Goal: Information Seeking & Learning: Find specific fact

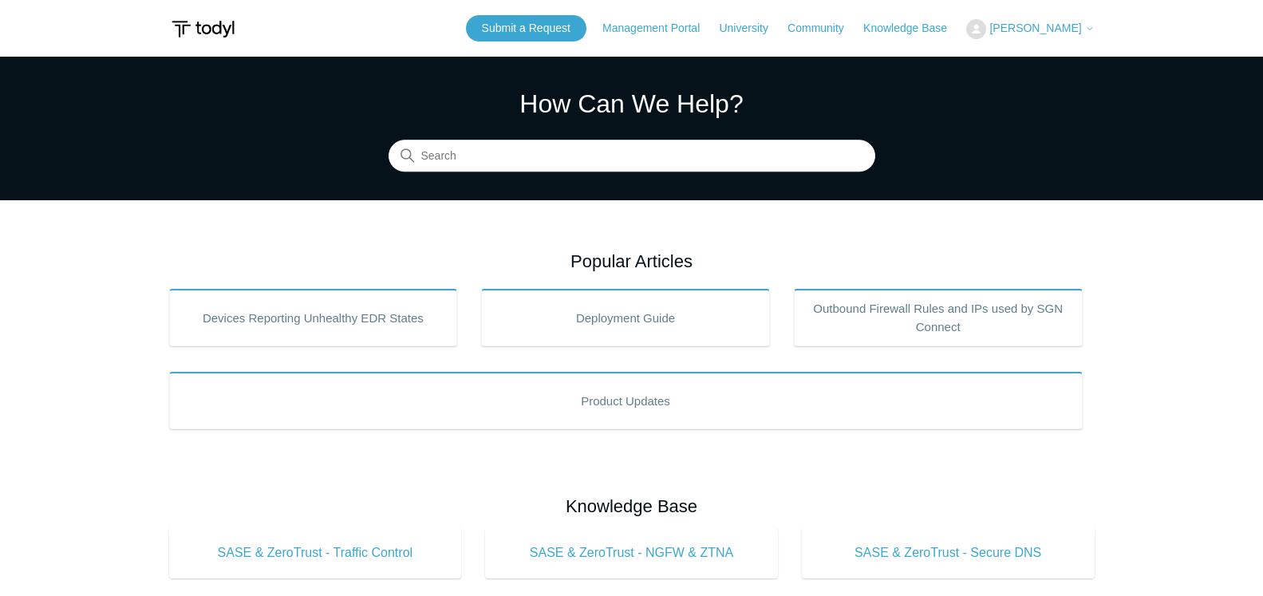
click at [1085, 27] on icon at bounding box center [1090, 29] width 10 height 10
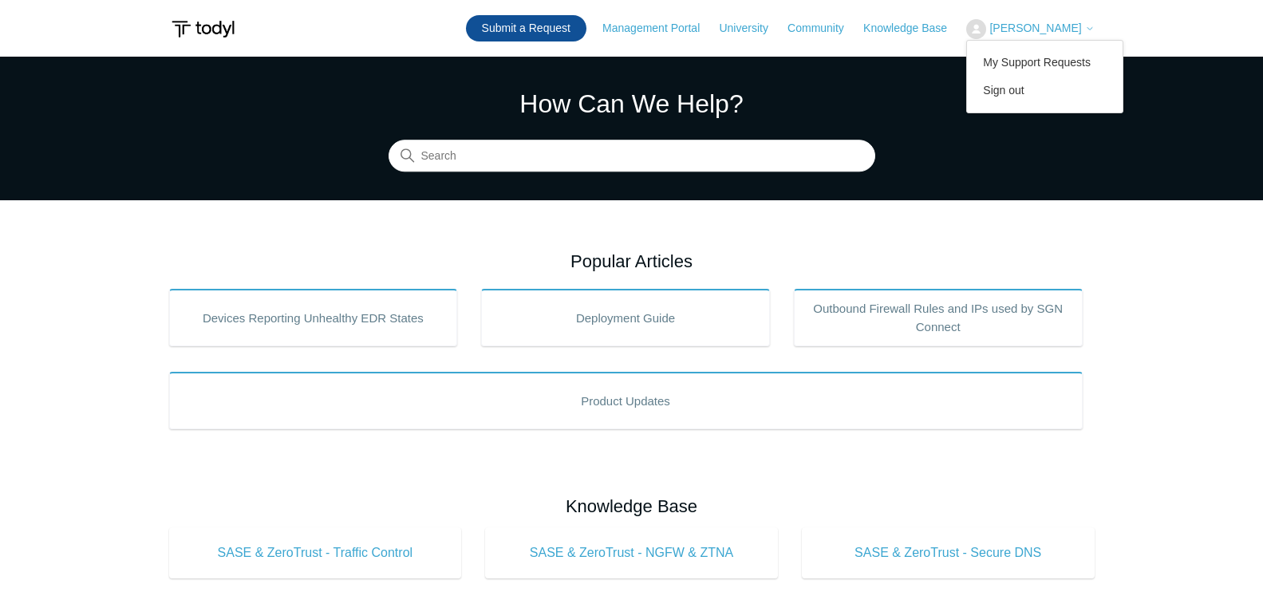
click at [529, 29] on link "Submit a Request" at bounding box center [526, 28] width 120 height 26
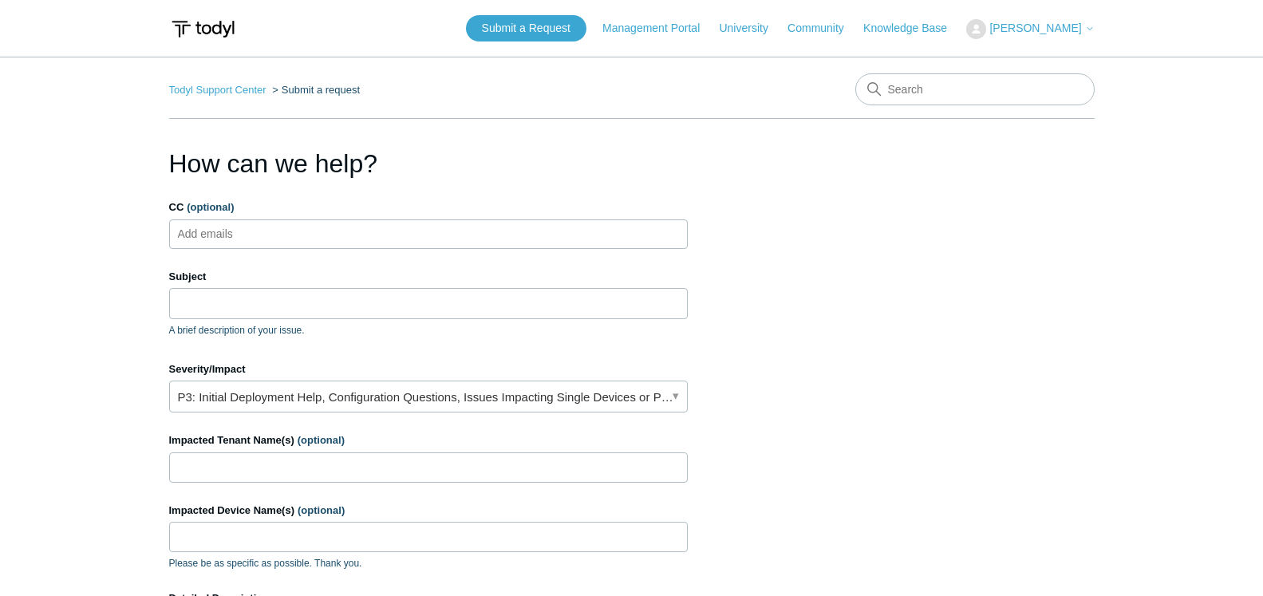
click at [354, 231] on ul "Add emails" at bounding box center [428, 234] width 519 height 30
click at [284, 298] on input "Subject" at bounding box center [428, 303] width 519 height 30
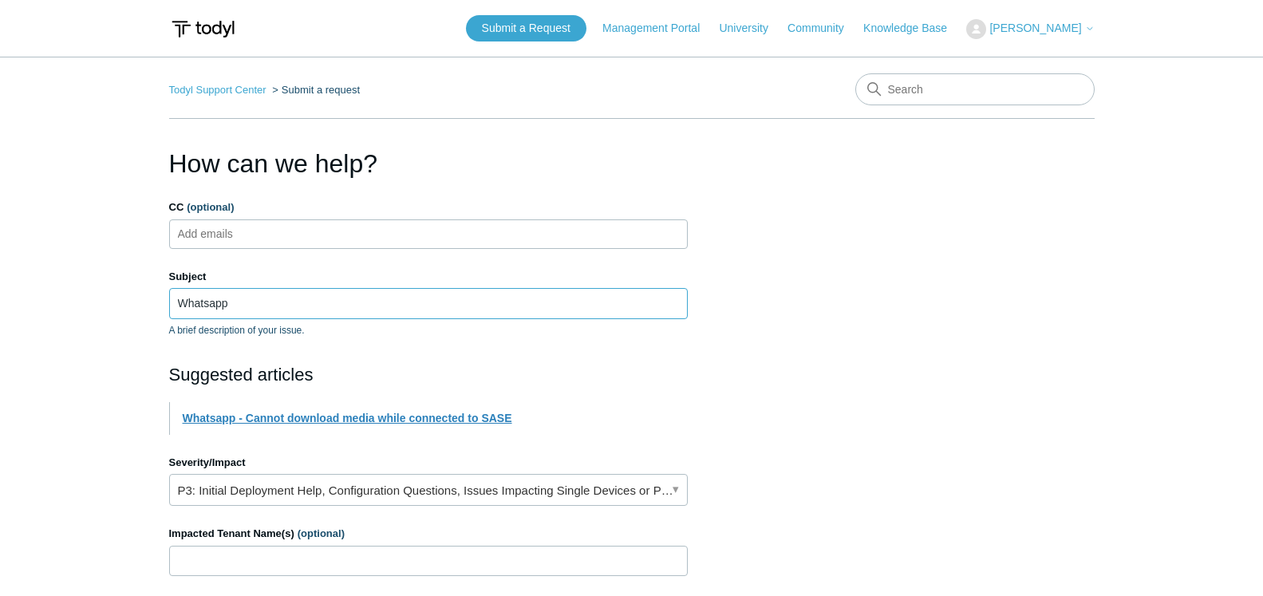
type input "Whatsapp"
click at [393, 416] on link "Whatsapp - Cannot download media while connected to SASE" at bounding box center [348, 418] width 330 height 13
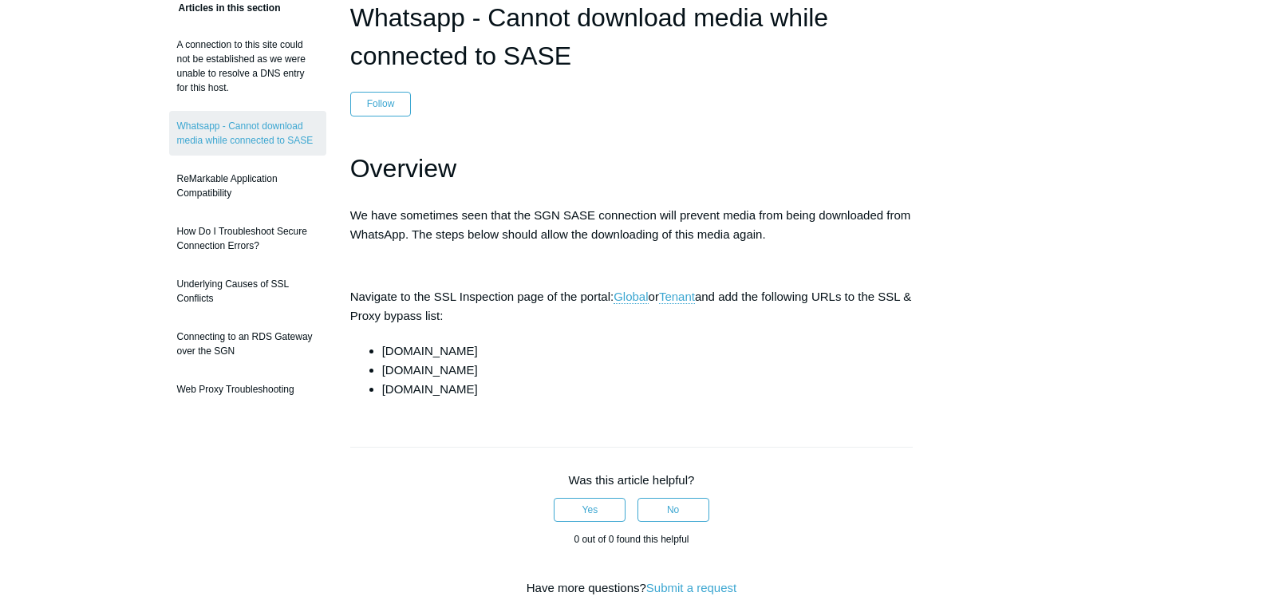
scroll to position [147, 0]
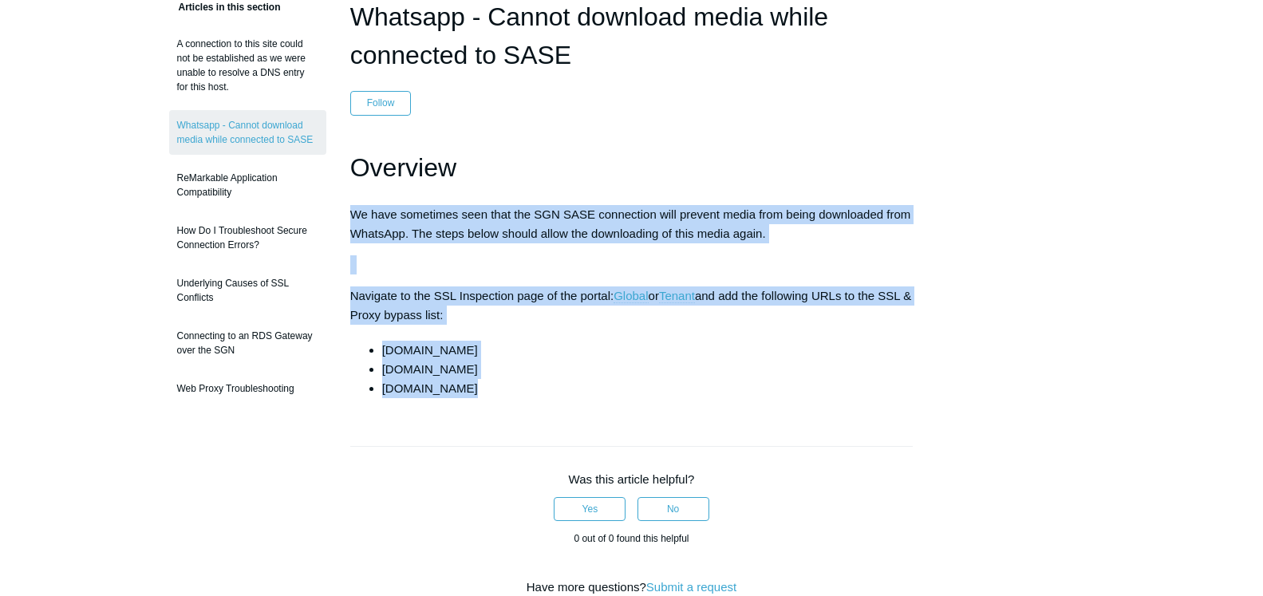
drag, startPoint x: 536, startPoint y: 401, endPoint x: 348, endPoint y: 213, distance: 265.8
click at [348, 213] on article "Whatsapp - Cannot download media while connected to SASE Follow Not yet followe…" at bounding box center [631, 455] width 611 height 914
copy article "We have sometimes seen that the SGN SASE connection will prevent media from bei…"
click at [1058, 326] on div "Articles in this section A connection to this site could not be established as …" at bounding box center [632, 455] width 926 height 914
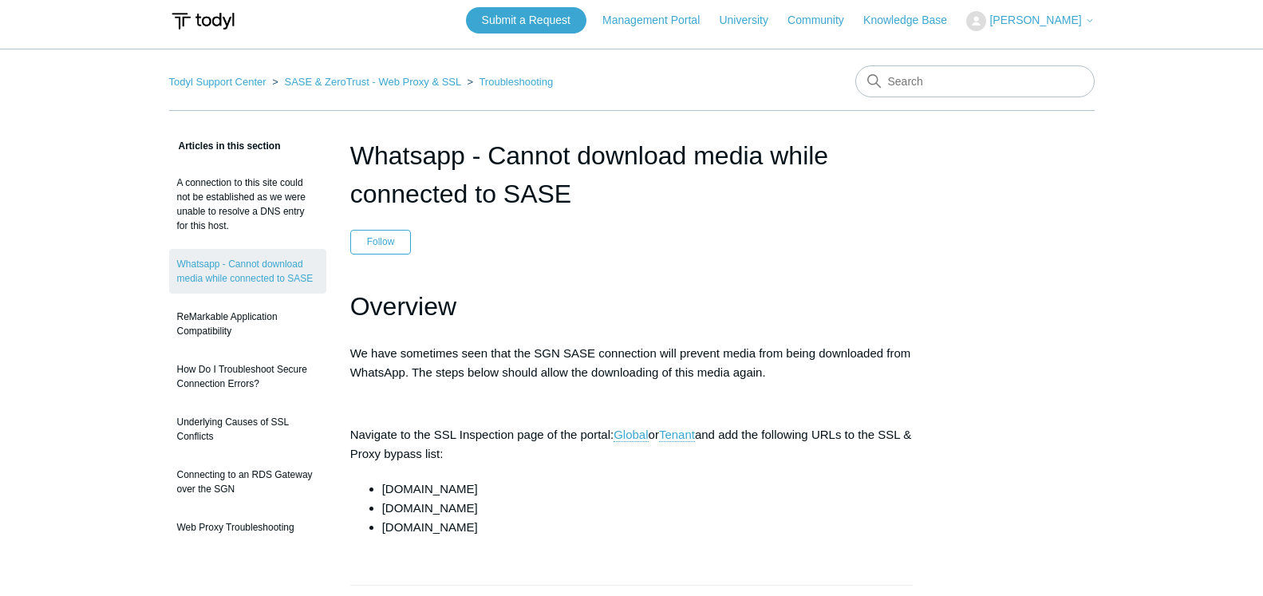
scroll to position [0, 0]
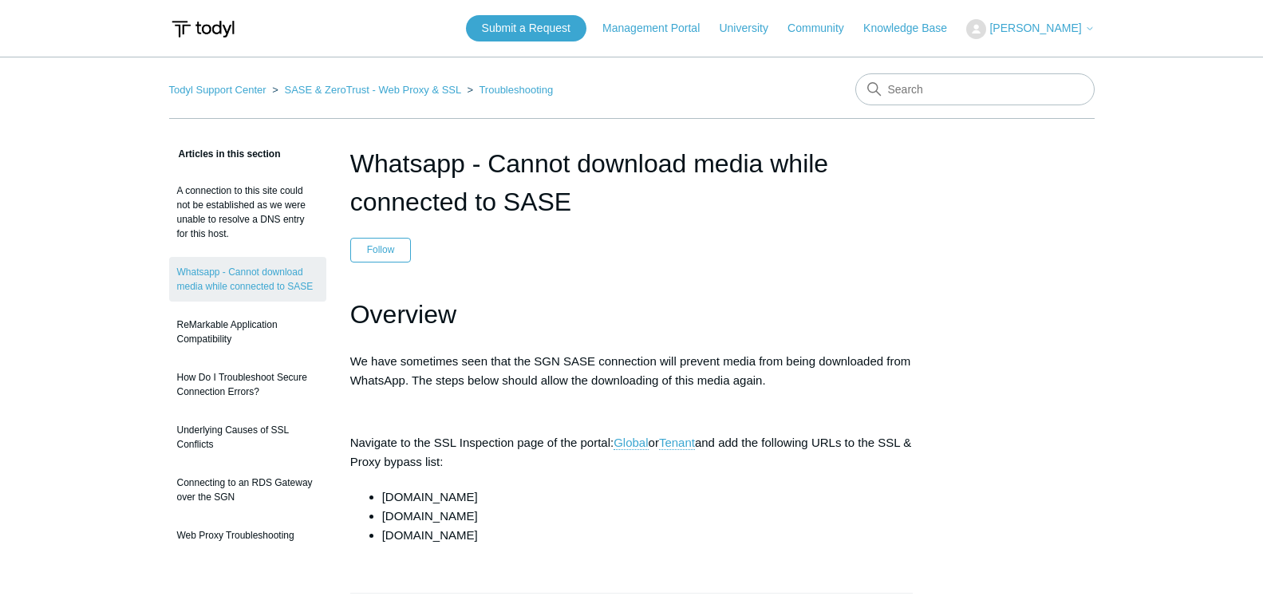
drag, startPoint x: 473, startPoint y: 537, endPoint x: 535, endPoint y: 472, distance: 90.3
click at [473, 536] on li "[DOMAIN_NAME]" at bounding box center [647, 535] width 531 height 19
click at [498, 506] on li "[DOMAIN_NAME]" at bounding box center [647, 497] width 531 height 19
drag, startPoint x: 462, startPoint y: 534, endPoint x: 383, endPoint y: 544, distance: 79.7
click at [383, 544] on li "whatsapp.net" at bounding box center [647, 535] width 531 height 19
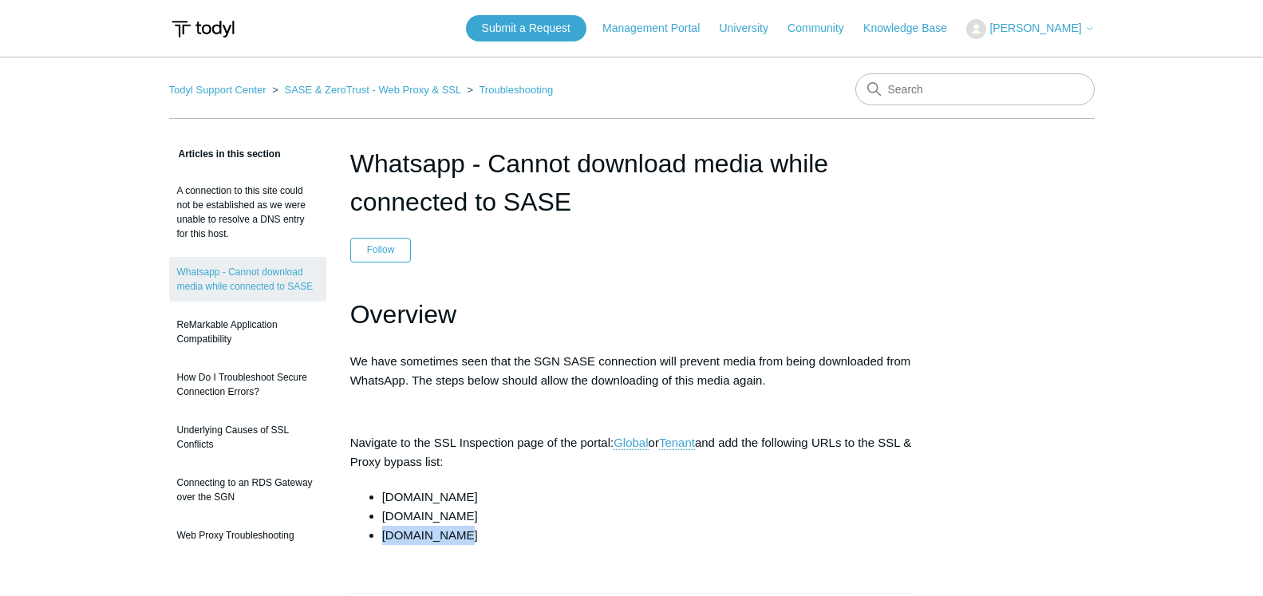
copy li "whatsapp.net"
click at [449, 497] on li "cdninstagram.com" at bounding box center [647, 497] width 531 height 19
drag, startPoint x: 479, startPoint y: 495, endPoint x: 383, endPoint y: 499, distance: 95.8
click at [383, 499] on li "cdninstagram.com" at bounding box center [647, 497] width 531 height 19
copy li "cdninstagram.com"
